Goal: Navigation & Orientation: Find specific page/section

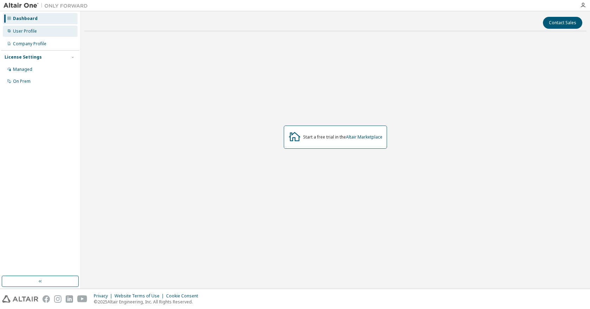
click at [35, 31] on div "User Profile" at bounding box center [25, 31] width 24 height 6
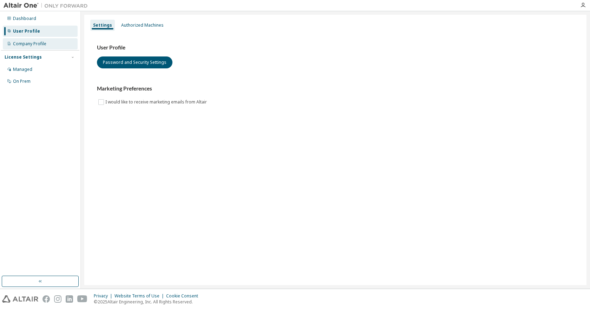
click at [37, 41] on div "Company Profile" at bounding box center [29, 44] width 33 height 6
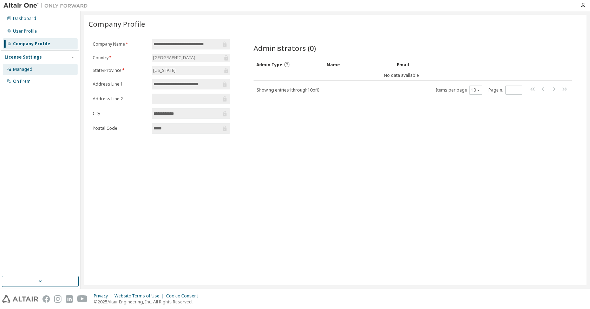
click at [26, 72] on div "Managed" at bounding box center [40, 69] width 75 height 11
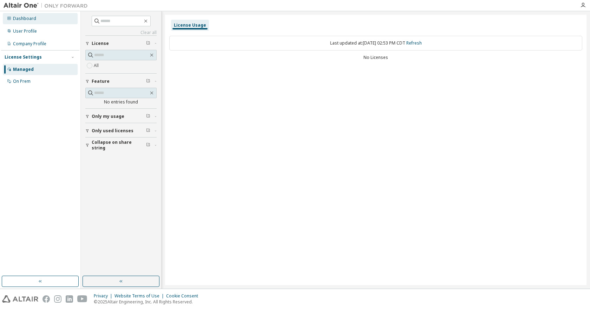
click at [45, 17] on div "Dashboard" at bounding box center [40, 18] width 75 height 11
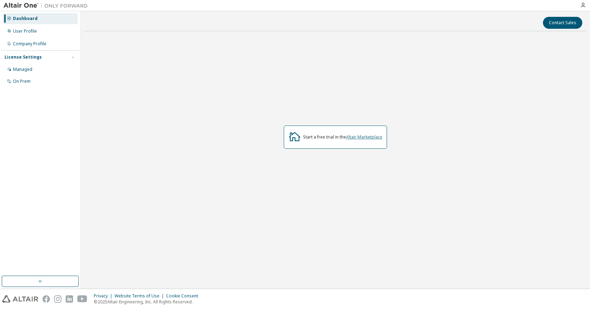
click at [354, 138] on link "Altair Marketplace" at bounding box center [364, 137] width 37 height 6
click at [236, 212] on div "Start a free trial in the Altair Marketplace" at bounding box center [335, 137] width 502 height 201
click at [35, 70] on div "Managed" at bounding box center [40, 69] width 75 height 11
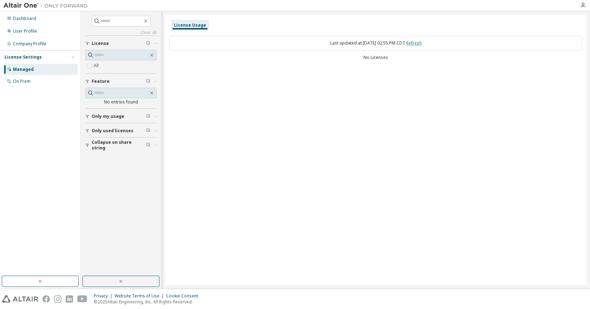
click at [421, 42] on link "Refresh" at bounding box center [413, 43] width 15 height 6
click at [21, 22] on div "Dashboard" at bounding box center [40, 18] width 75 height 11
